Goal: Information Seeking & Learning: Understand process/instructions

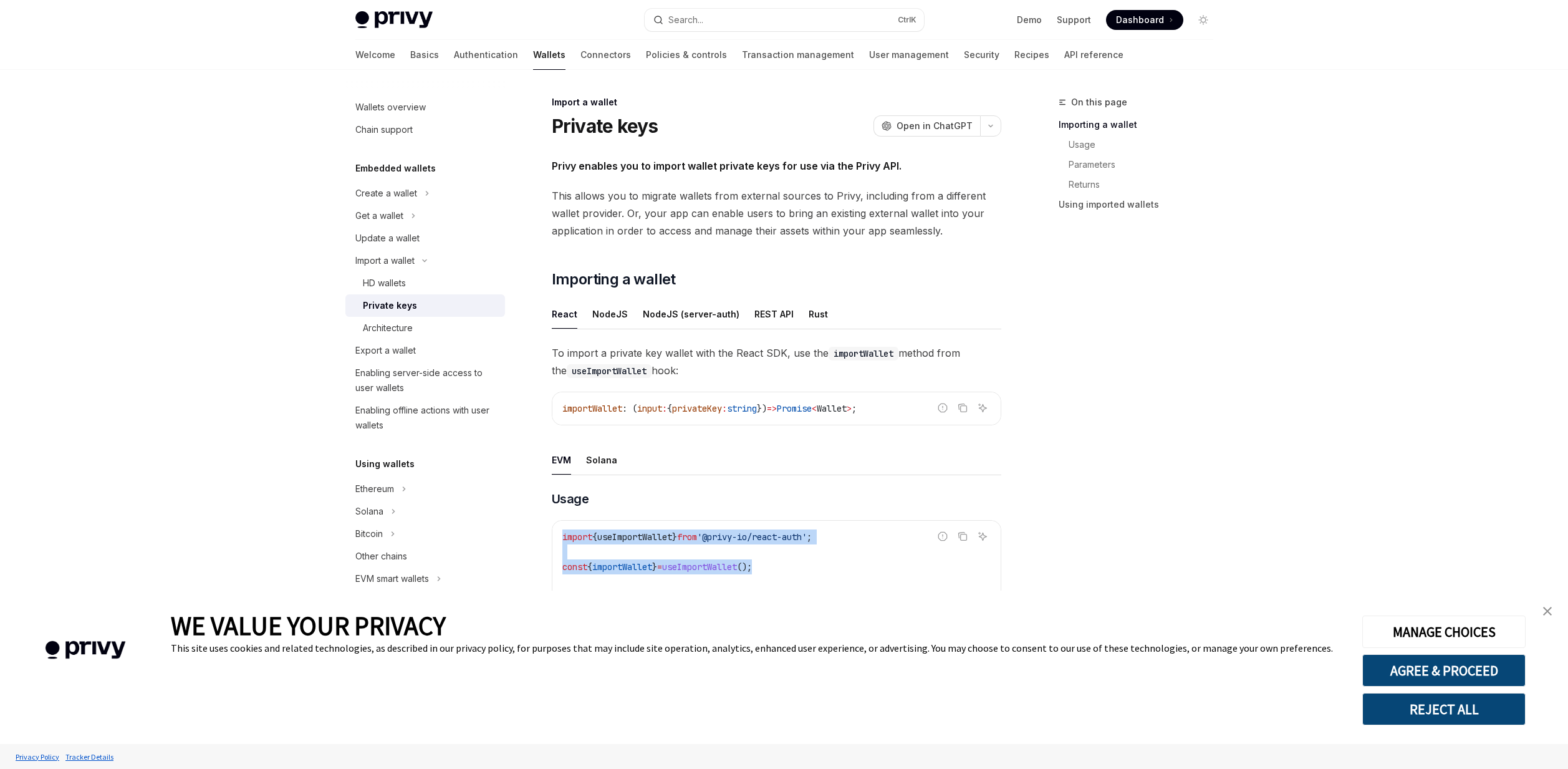
drag, startPoint x: 779, startPoint y: 570, endPoint x: 563, endPoint y: 535, distance: 218.8
click at [563, 535] on code "import { useImportWallet } from '@privy-io/react-auth' ; const { importWallet }…" at bounding box center [776, 581] width 428 height 105
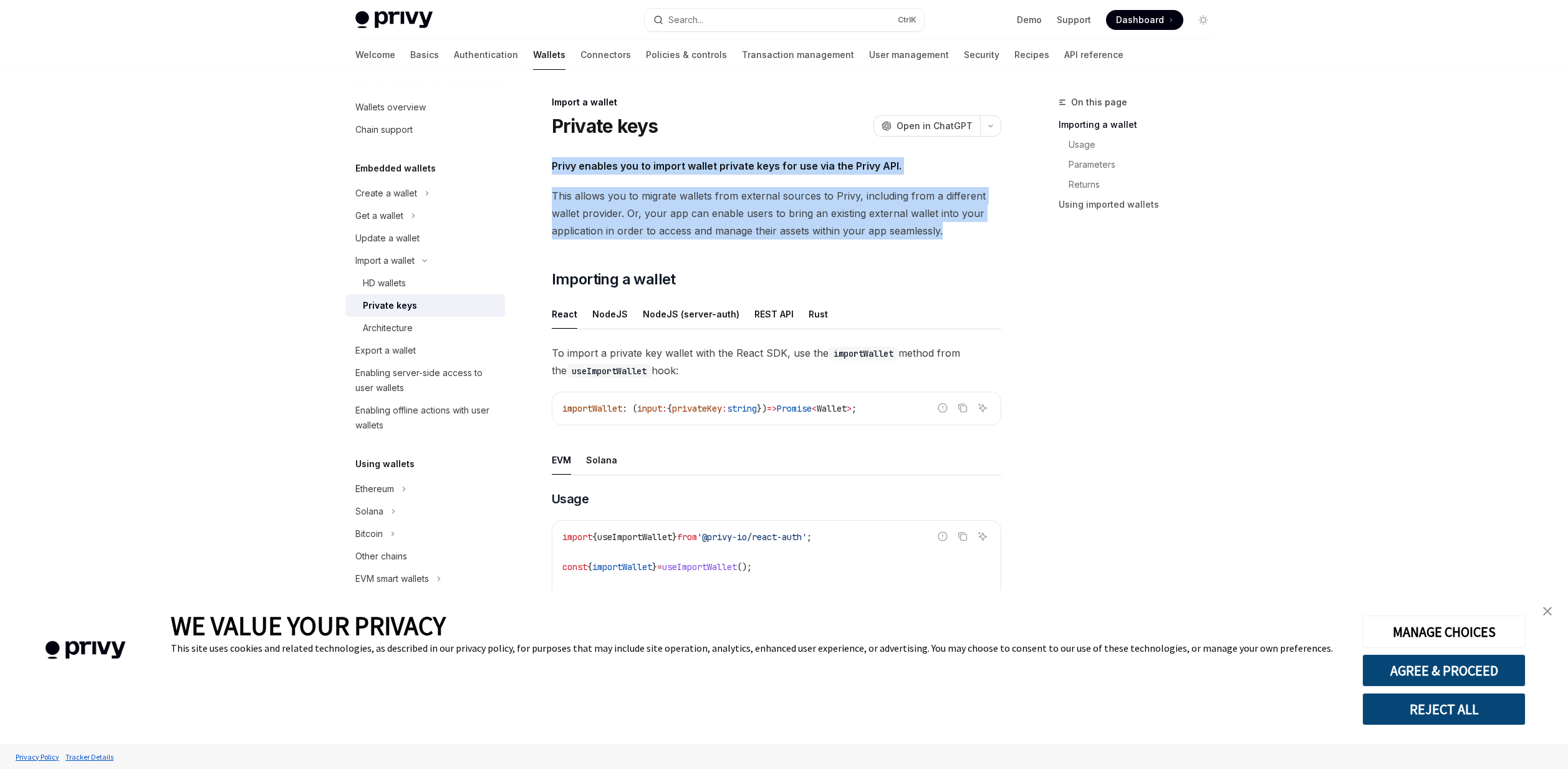
drag, startPoint x: 547, startPoint y: 166, endPoint x: 962, endPoint y: 235, distance: 420.7
click at [962, 235] on div "Import a wallet Private keys OpenAI Open in ChatGPT OpenAI Open in ChatGPT Priv…" at bounding box center [659, 643] width 688 height 1097
click at [962, 235] on span "This allows you to migrate wallets from external sources to Privy, including fr…" at bounding box center [776, 213] width 449 height 53
drag, startPoint x: 967, startPoint y: 234, endPoint x: 550, endPoint y: 192, distance: 419.1
click at [550, 192] on div "Import a wallet Private keys OpenAI Open in ChatGPT OpenAI Open in ChatGPT Priv…" at bounding box center [659, 643] width 688 height 1097
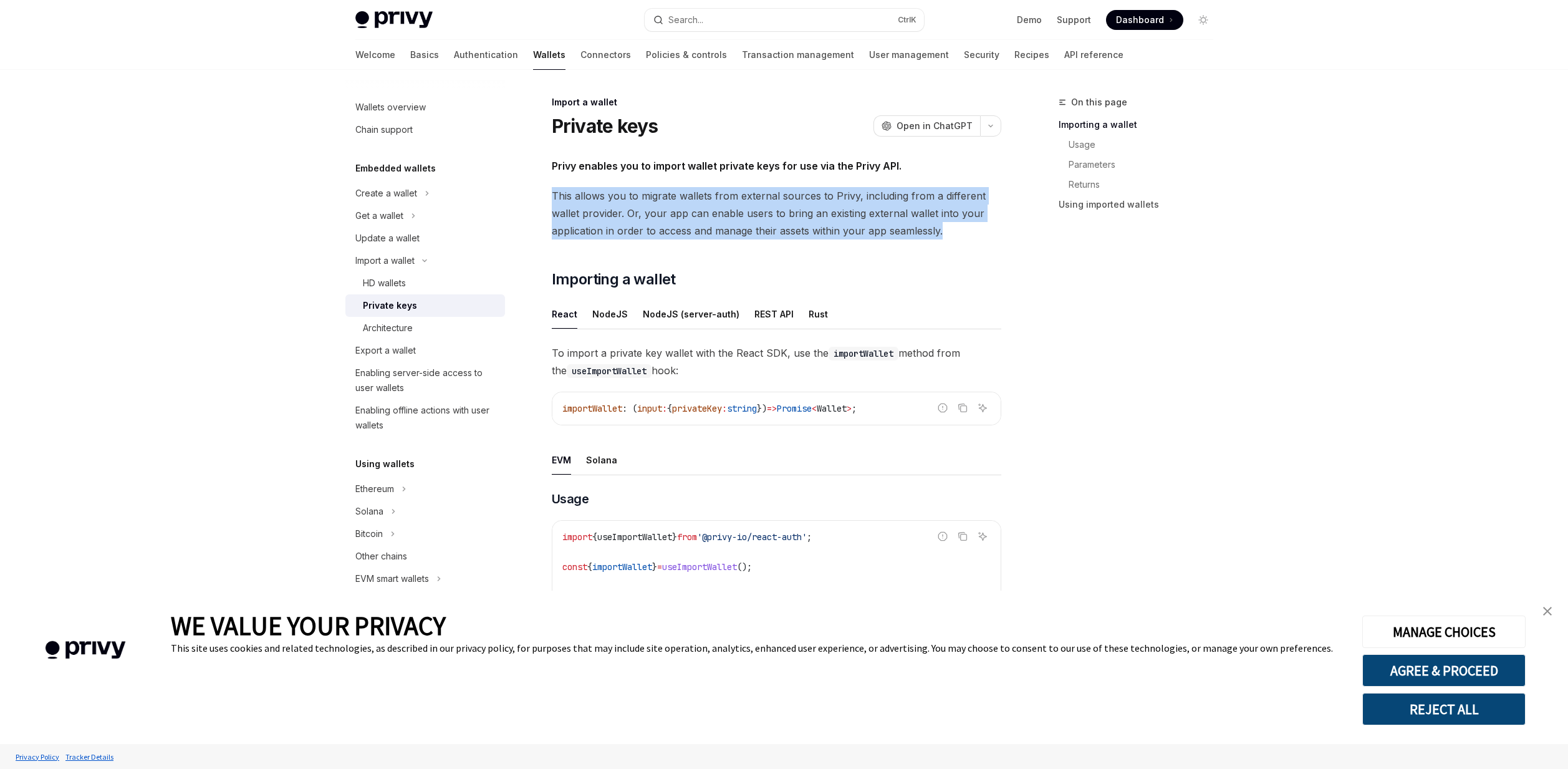
click at [550, 192] on div "Import a wallet Private keys OpenAI Open in ChatGPT OpenAI Open in ChatGPT Priv…" at bounding box center [659, 643] width 688 height 1097
drag, startPoint x: 550, startPoint y: 192, endPoint x: 956, endPoint y: 237, distance: 408.5
click at [956, 237] on div "Import a wallet Private keys OpenAI Open in ChatGPT OpenAI Open in ChatGPT Priv…" at bounding box center [659, 643] width 688 height 1097
click at [956, 237] on span "This allows you to migrate wallets from external sources to Privy, including fr…" at bounding box center [776, 213] width 449 height 53
drag, startPoint x: 957, startPoint y: 237, endPoint x: 527, endPoint y: 195, distance: 432.0
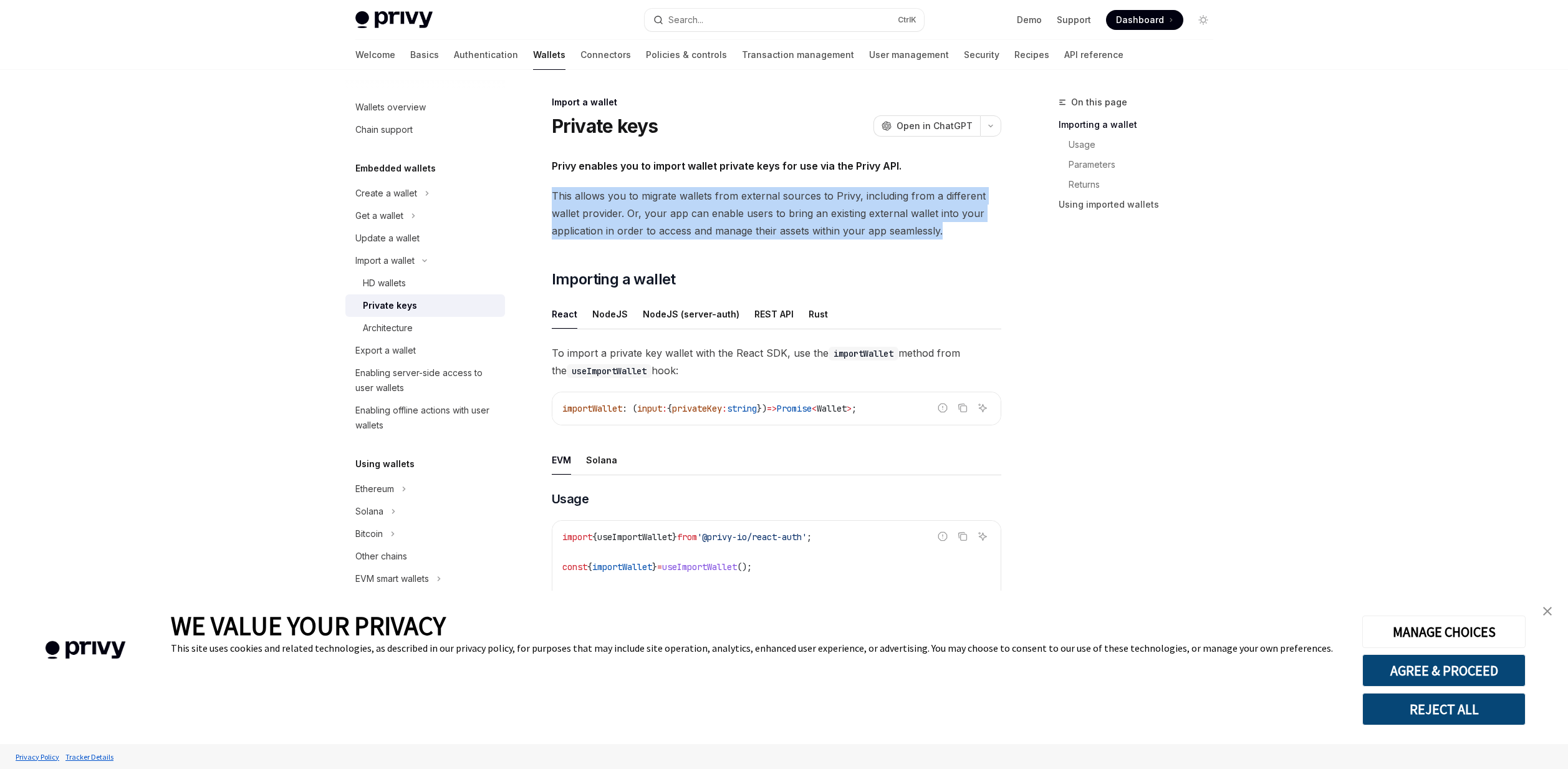
click at [527, 195] on div "Import a wallet Private keys OpenAI Open in ChatGPT OpenAI Open in ChatGPT Priv…" at bounding box center [659, 643] width 688 height 1097
click at [548, 195] on div "Import a wallet Private keys OpenAI Open in ChatGPT OpenAI Open in ChatGPT Priv…" at bounding box center [659, 643] width 688 height 1097
drag, startPoint x: 547, startPoint y: 195, endPoint x: 969, endPoint y: 235, distance: 423.9
click at [969, 235] on div "Import a wallet Private keys OpenAI Open in ChatGPT OpenAI Open in ChatGPT Priv…" at bounding box center [659, 643] width 688 height 1097
click at [969, 235] on span "This allows you to migrate wallets from external sources to Privy, including fr…" at bounding box center [776, 213] width 449 height 53
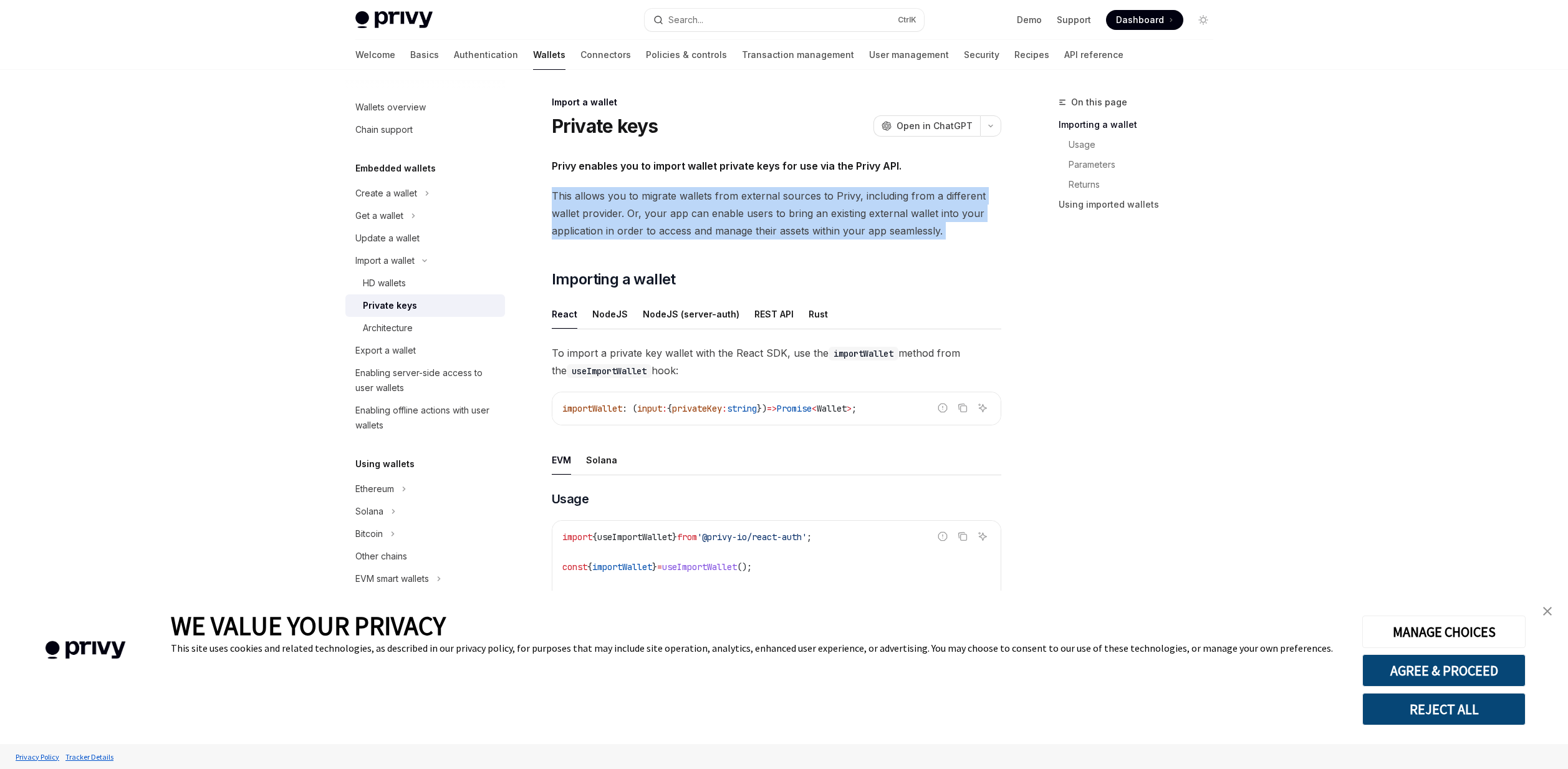
drag, startPoint x: 969, startPoint y: 235, endPoint x: 543, endPoint y: 190, distance: 428.4
click at [543, 190] on div "Import a wallet Private keys OpenAI Open in ChatGPT OpenAI Open in ChatGPT Priv…" at bounding box center [659, 643] width 688 height 1097
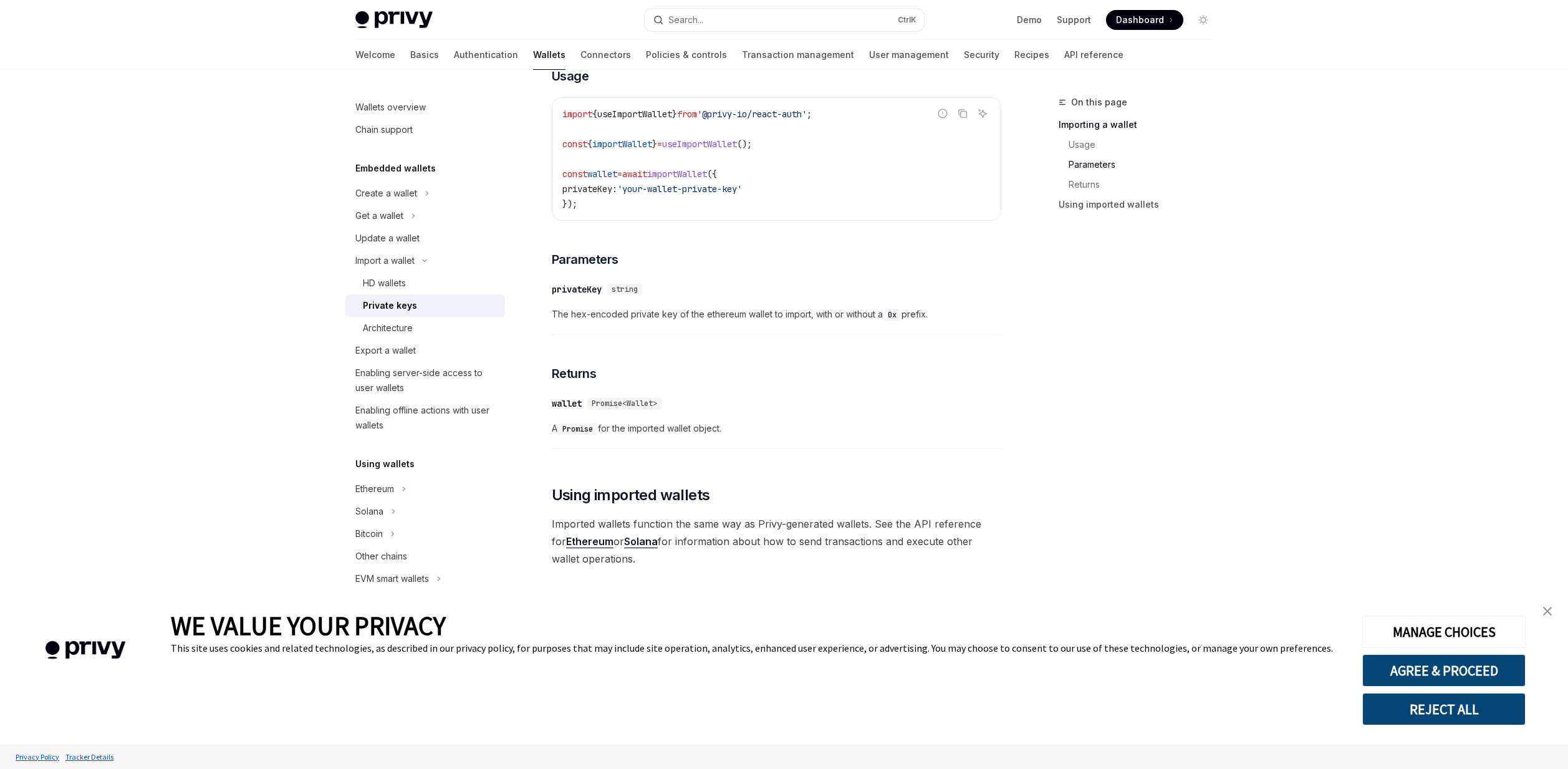
scroll to position [687, 0]
drag, startPoint x: 613, startPoint y: 295, endPoint x: 541, endPoint y: 255, distance: 82.4
click at [541, 255] on div "Import a wallet Private keys OpenAI Open in ChatGPT OpenAI Open in ChatGPT Priv…" at bounding box center [659, 220] width 688 height 1097
click at [714, 515] on span "Imported wallets function the same way as Privy-generated wallets. See the API …" at bounding box center [776, 542] width 449 height 53
drag, startPoint x: 721, startPoint y: 256, endPoint x: 755, endPoint y: 303, distance: 58.0
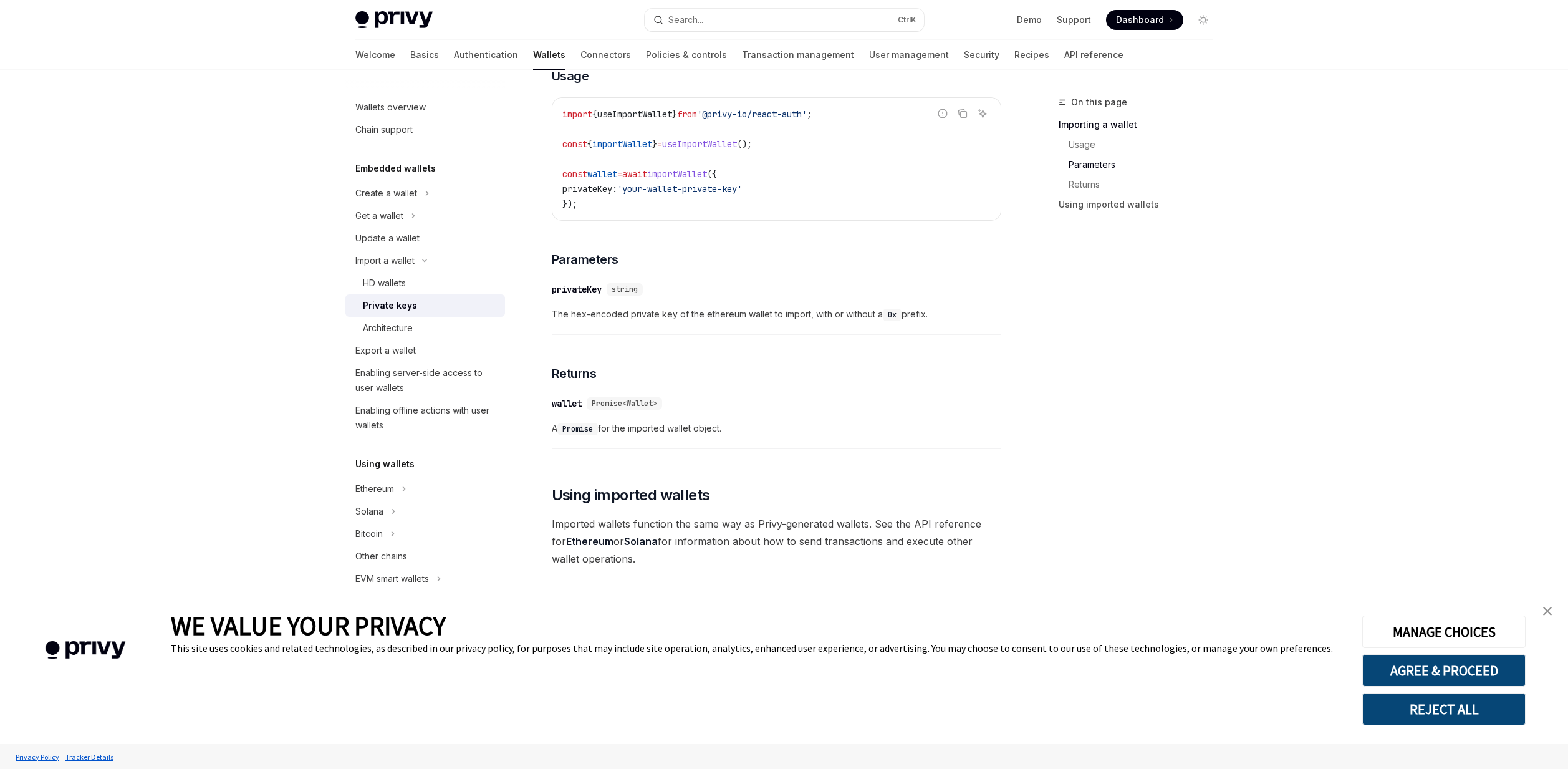
click at [755, 515] on span "Imported wallets function the same way as Privy-generated wallets. See the API …" at bounding box center [776, 542] width 449 height 53
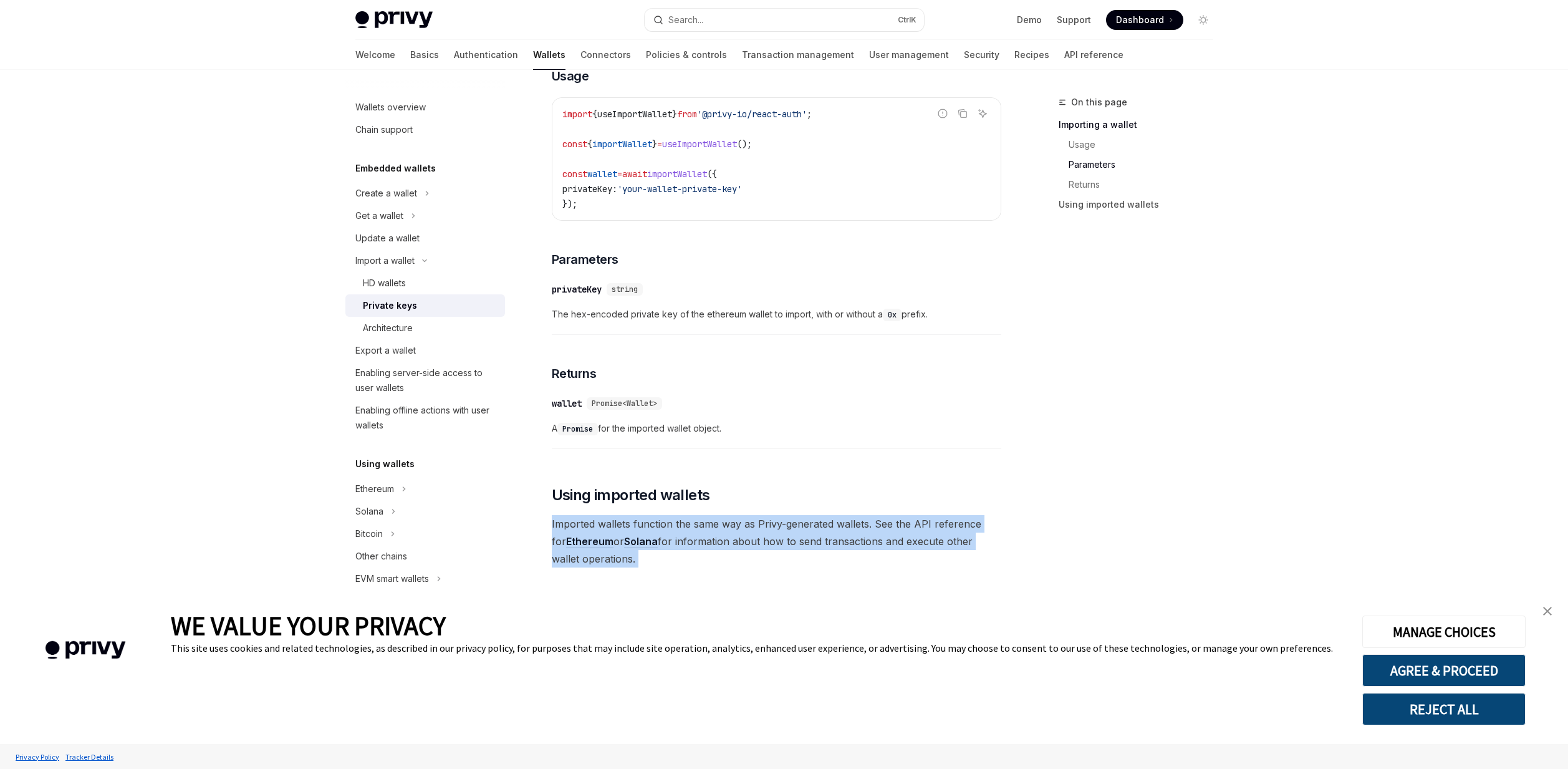
drag, startPoint x: 754, startPoint y: 303, endPoint x: 541, endPoint y: 253, distance: 218.8
click at [541, 253] on div "Import a wallet Private keys OpenAI Open in ChatGPT OpenAI Open in ChatGPT Priv…" at bounding box center [659, 220] width 688 height 1097
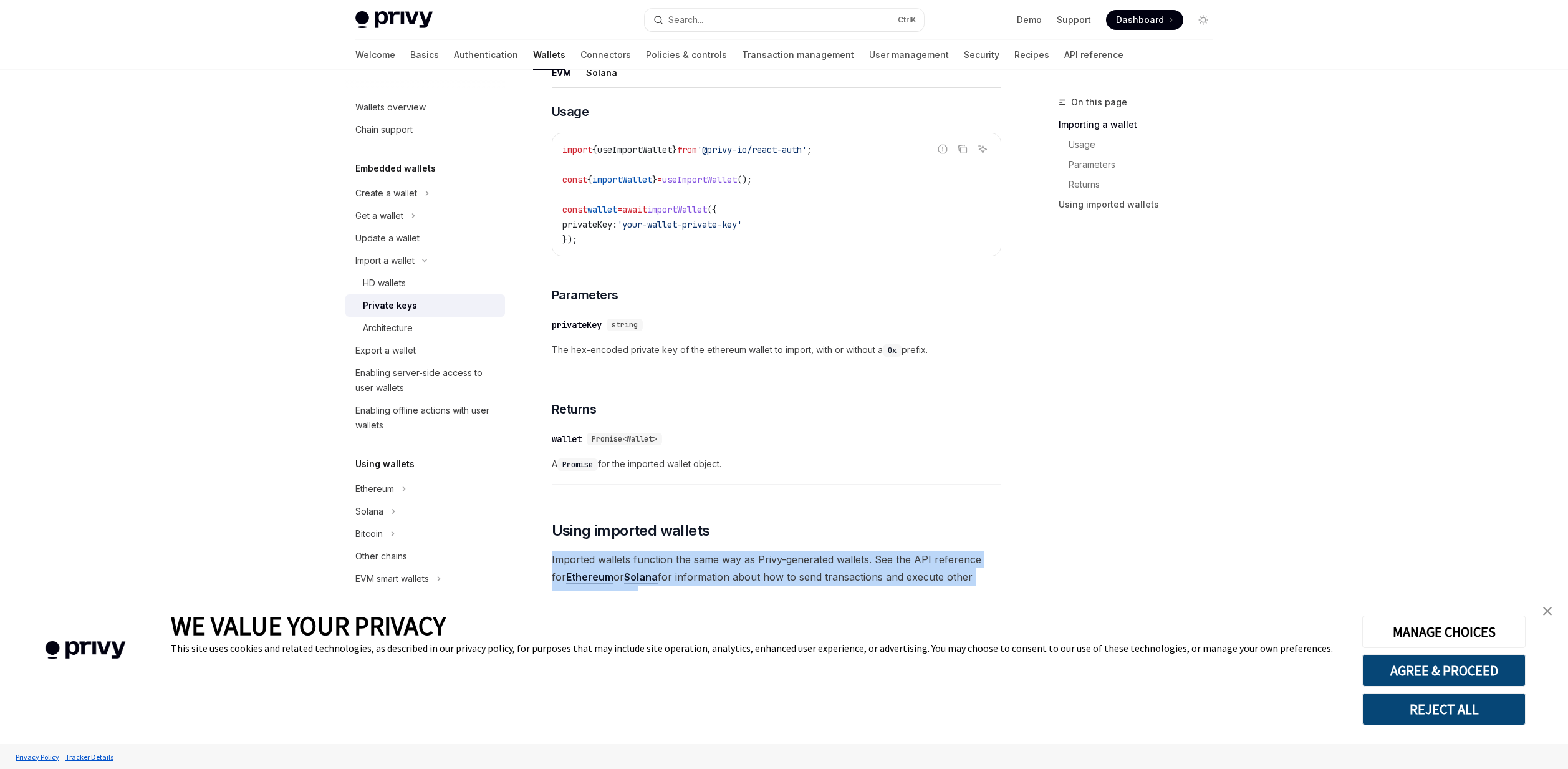
drag, startPoint x: 561, startPoint y: 345, endPoint x: 945, endPoint y: 347, distance: 384.0
click at [945, 347] on span "The hex-encoded private key of the ethereum wallet to import, with or without a…" at bounding box center [776, 349] width 449 height 15
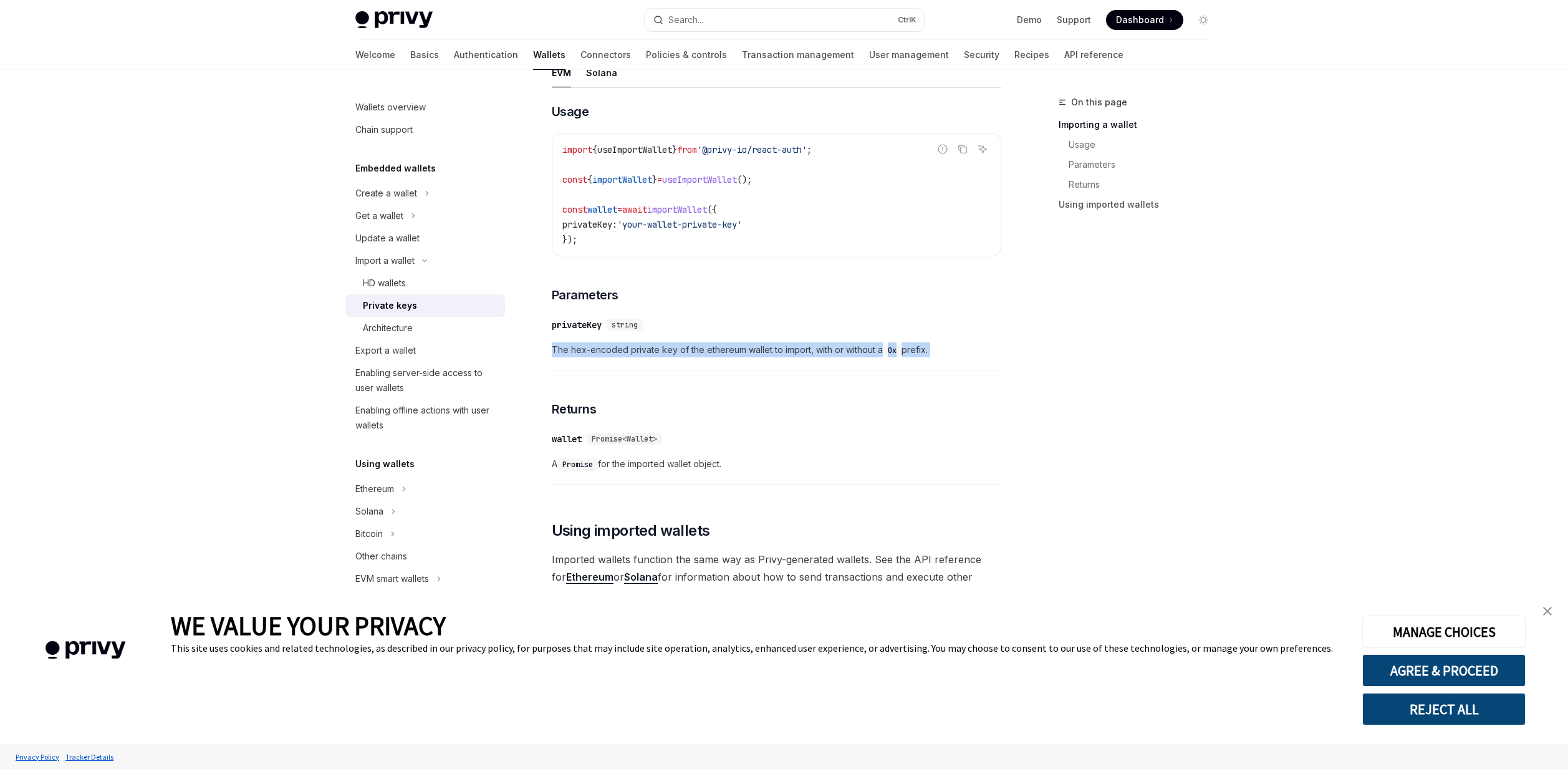
drag, startPoint x: 945, startPoint y: 347, endPoint x: 557, endPoint y: 349, distance: 388.0
click at [557, 349] on span "The hex-encoded private key of the ethereum wallet to import, with or without a…" at bounding box center [776, 349] width 449 height 15
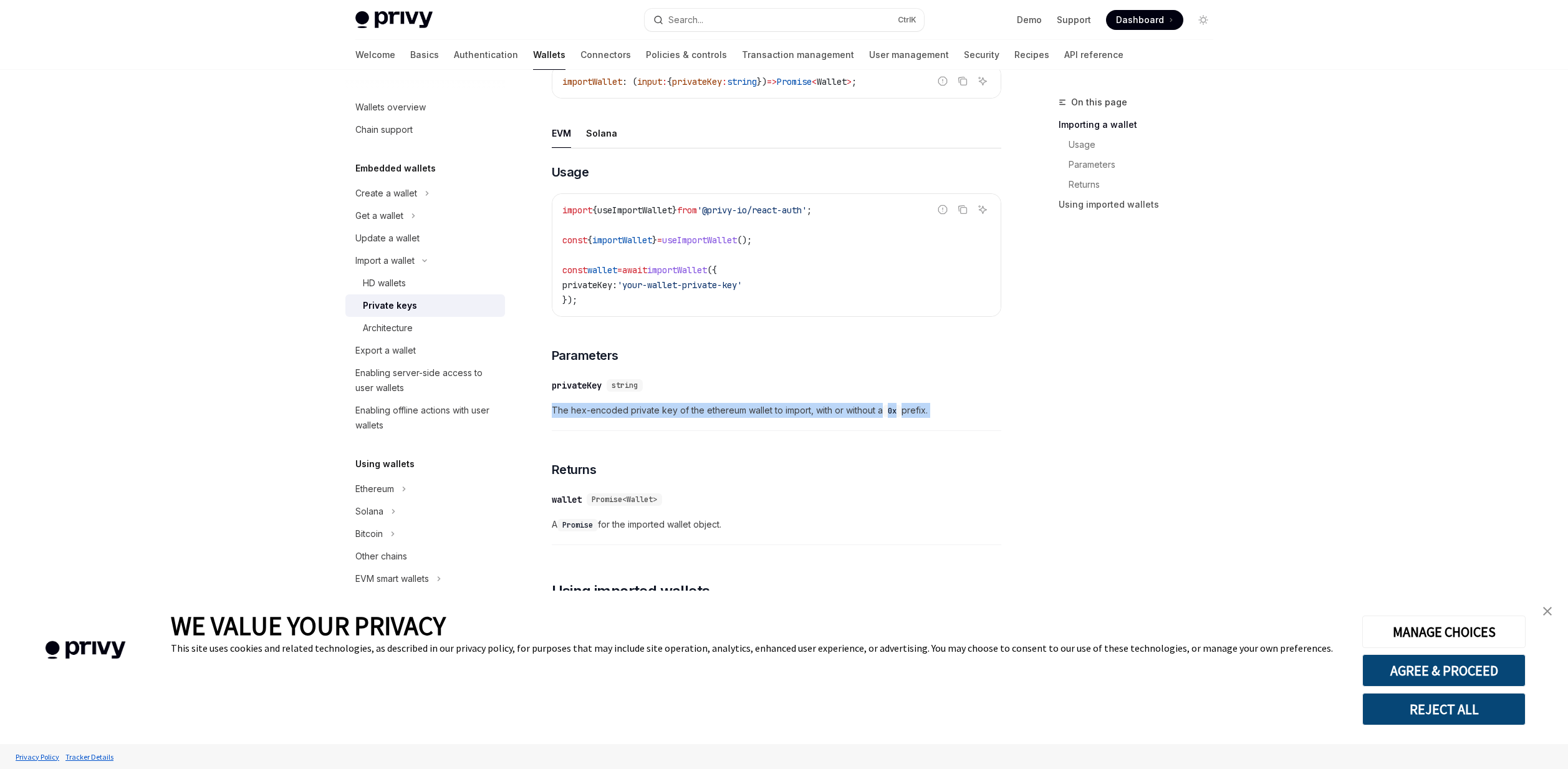
scroll to position [162, 0]
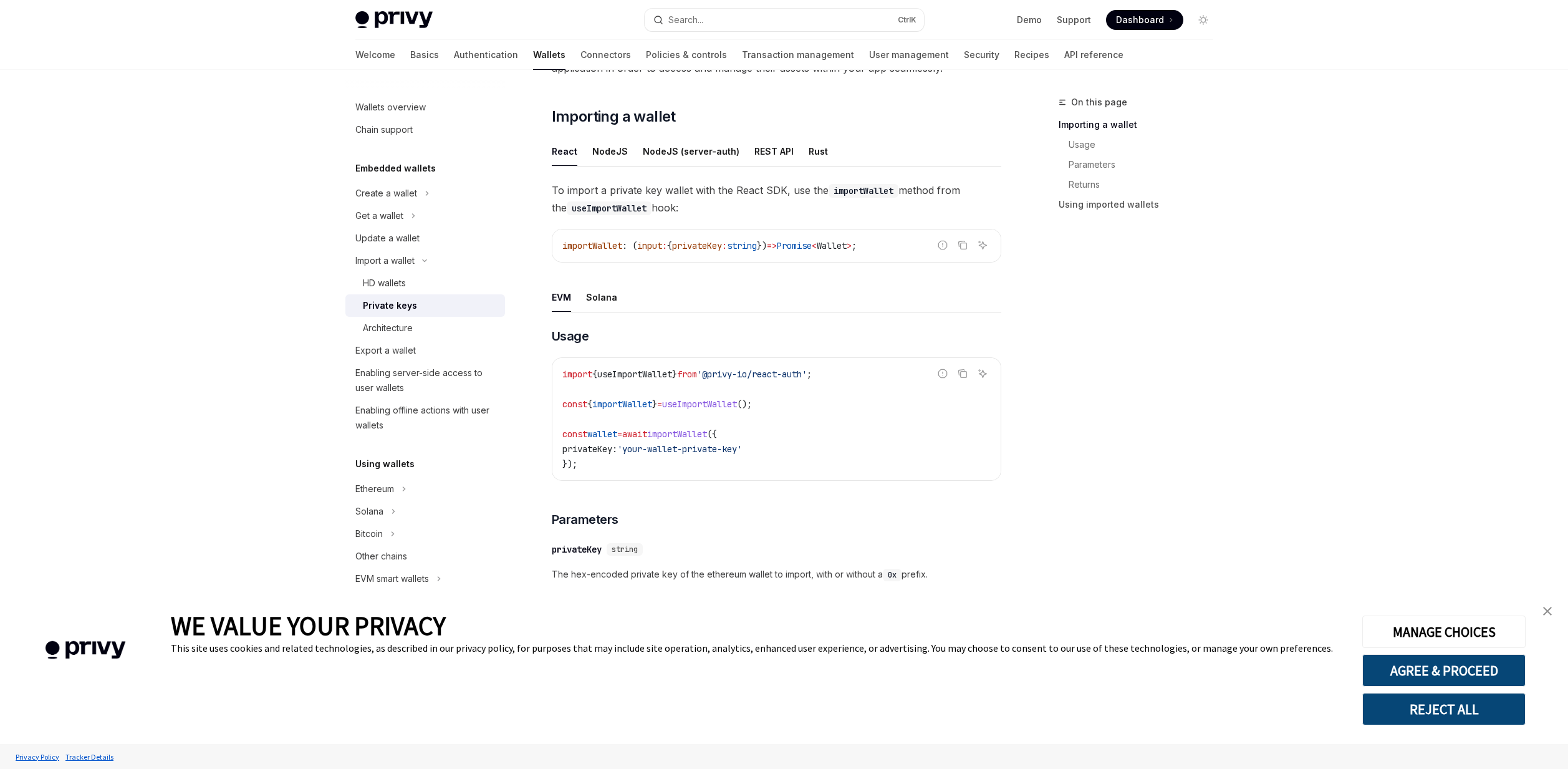
drag, startPoint x: 550, startPoint y: 243, endPoint x: 873, endPoint y: 232, distance: 323.2
click at [869, 234] on div "Import a wallet Private keys OpenAI Open in ChatGPT OpenAI Open in ChatGPT Priv…" at bounding box center [659, 481] width 688 height 1097
